Goal: Find specific page/section

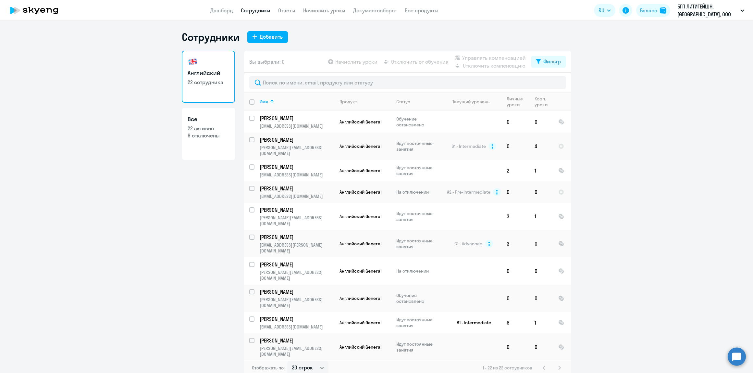
select select "30"
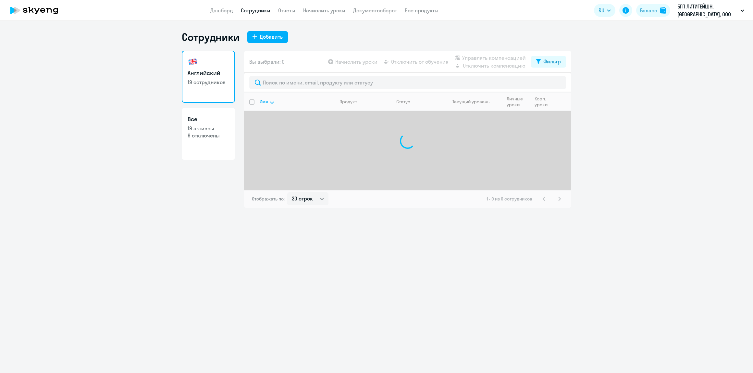
select select "30"
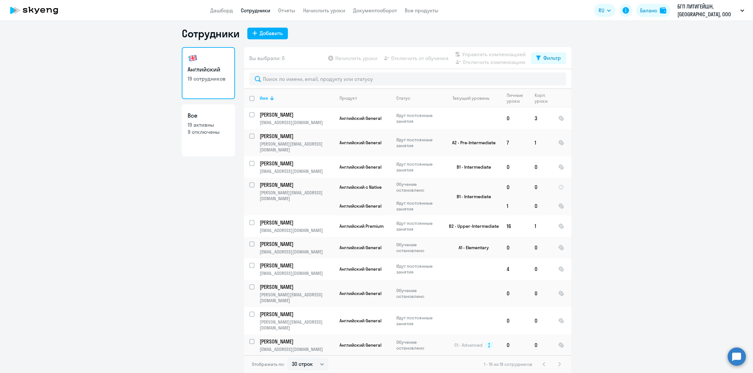
drag, startPoint x: 157, startPoint y: 290, endPoint x: 120, endPoint y: 363, distance: 82.0
click at [157, 290] on ng-component "Сотрудники Добавить Английский 19 сотрудников Все 19 активны 9 отключены Вы выб…" at bounding box center [376, 200] width 753 height 346
